Goal: Information Seeking & Learning: Find specific fact

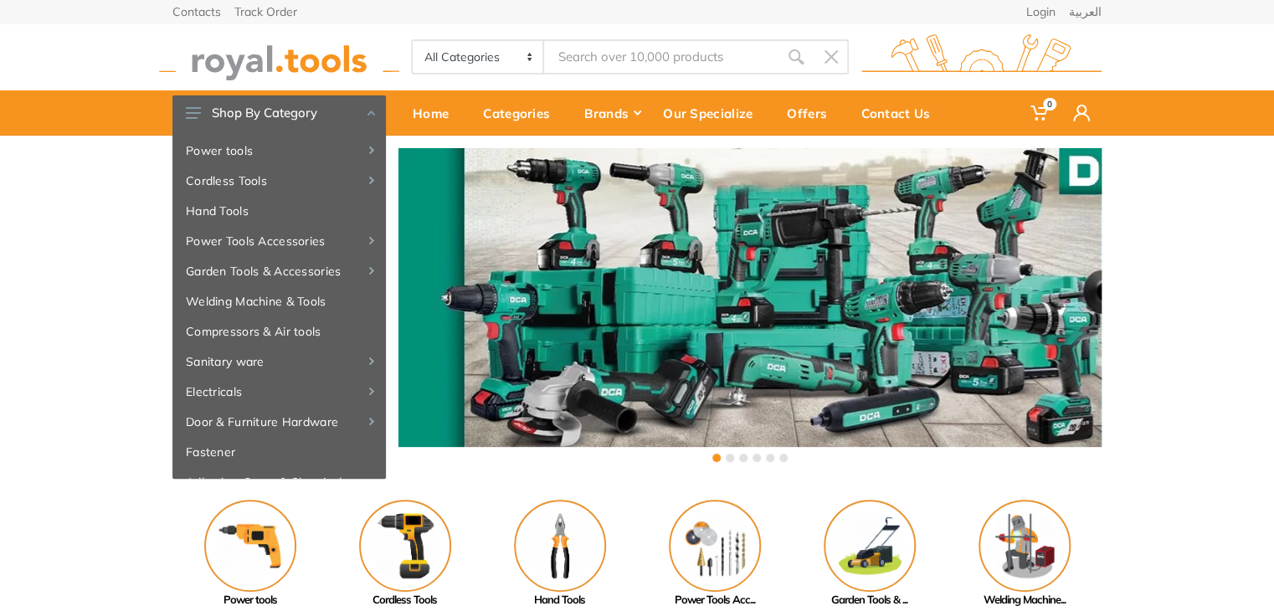
click at [601, 62] on input "Site search" at bounding box center [661, 56] width 234 height 35
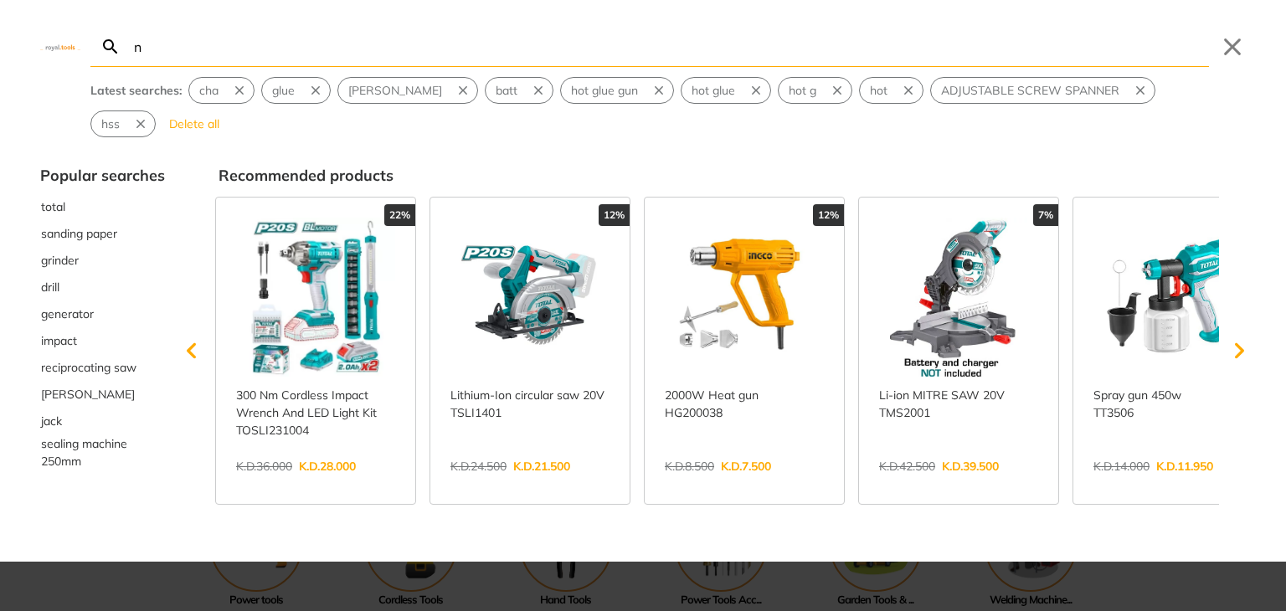
type input "n"
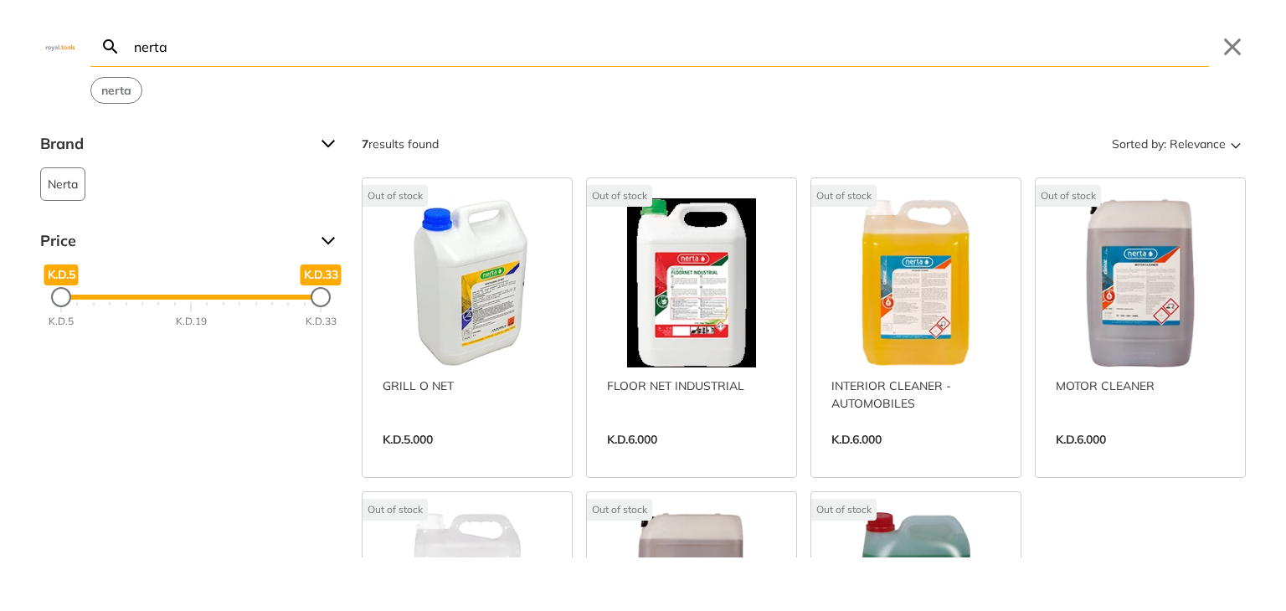
type input "nerta"
drag, startPoint x: 626, startPoint y: 43, endPoint x: 127, endPoint y: 101, distance: 502.4
drag, startPoint x: 181, startPoint y: 54, endPoint x: 61, endPoint y: 61, distance: 119.9
click at [62, 59] on div "nerta Search nerta Submit Close nerta" at bounding box center [643, 52] width 1286 height 104
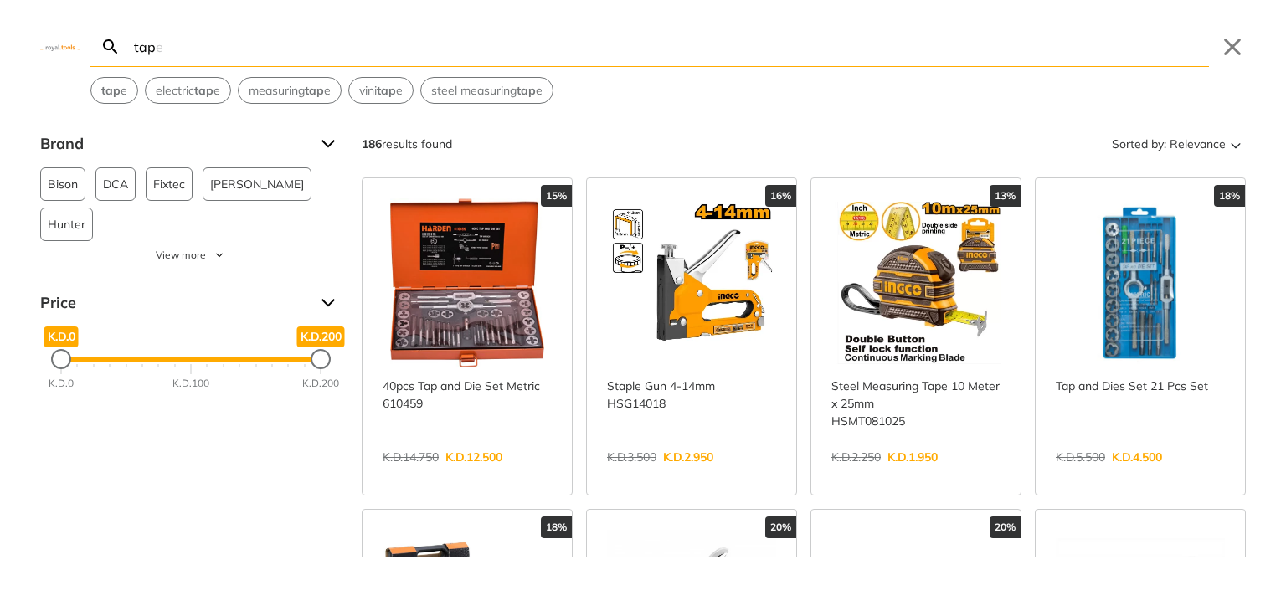
drag, startPoint x: 258, startPoint y: 59, endPoint x: 78, endPoint y: 73, distance: 180.6
click at [79, 73] on div "tap Search tape Submit Close tap e electric tap e measuring tap e vini tap e st…" at bounding box center [643, 52] width 1286 height 104
type input "tap"
